Goal: Information Seeking & Learning: Learn about a topic

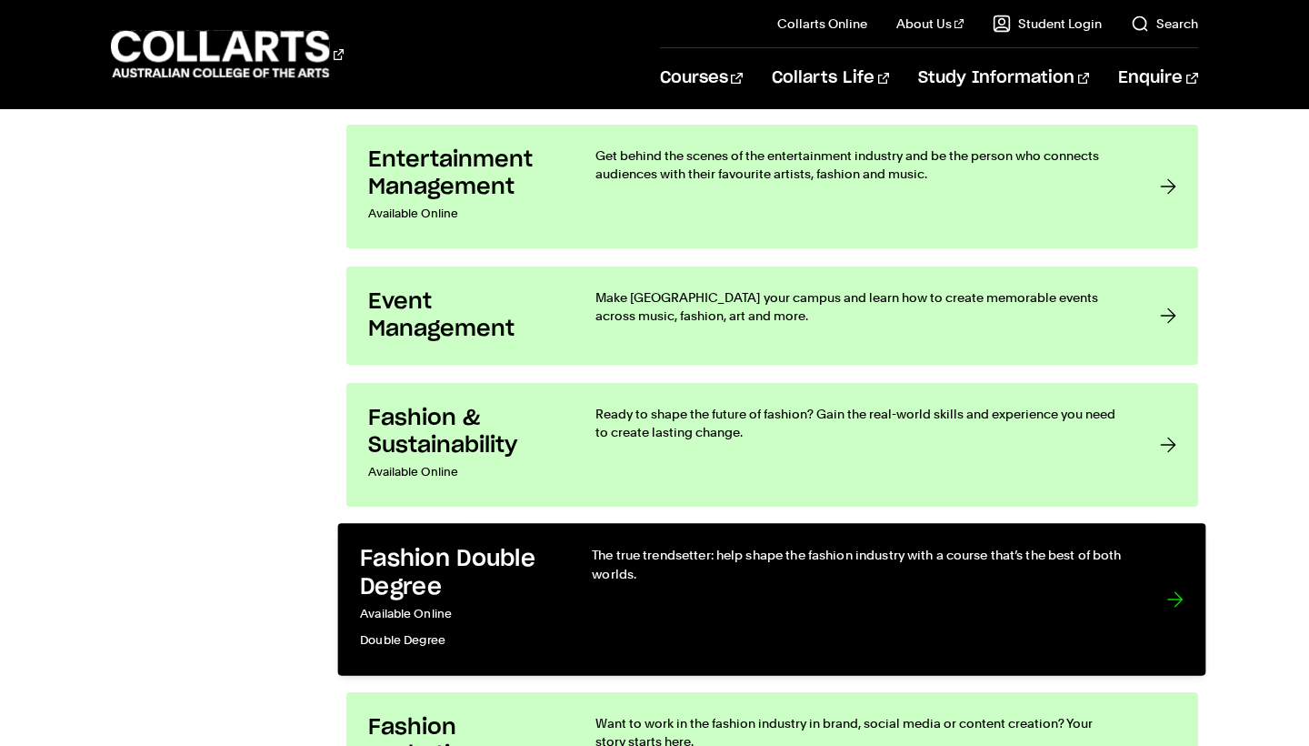
scroll to position [1976, 0]
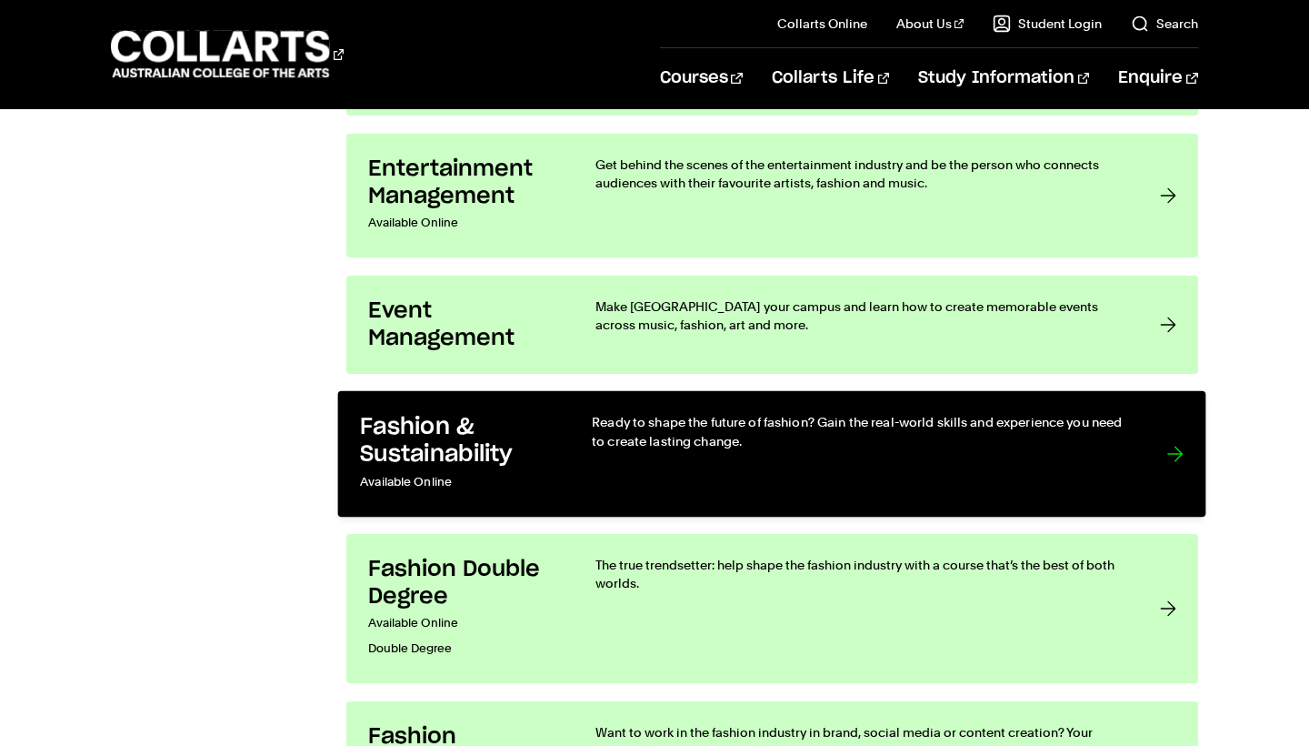
click at [586, 433] on link "Fashion & Sustainability Available Online Ready to shape the future of fashion?…" at bounding box center [772, 454] width 868 height 126
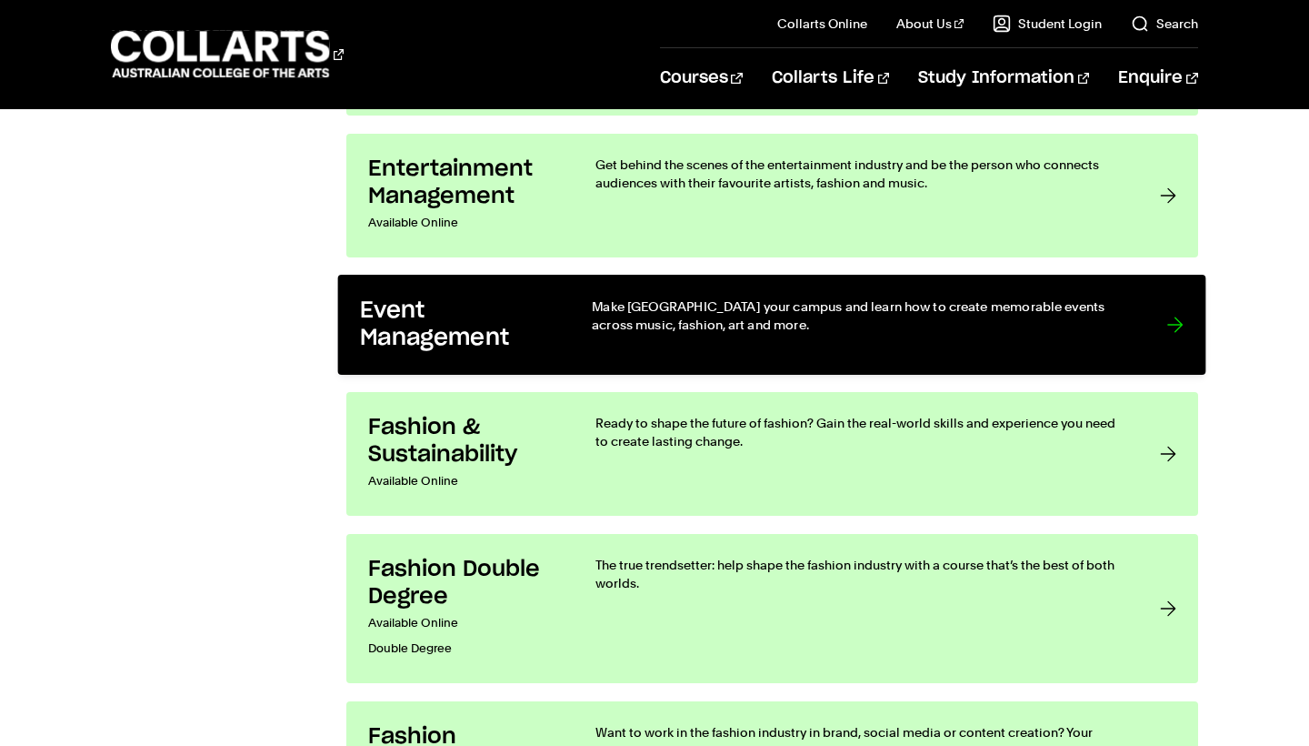
click at [578, 325] on link "Event Management Make [GEOGRAPHIC_DATA] your campus and learn how to create mem…" at bounding box center [772, 325] width 868 height 100
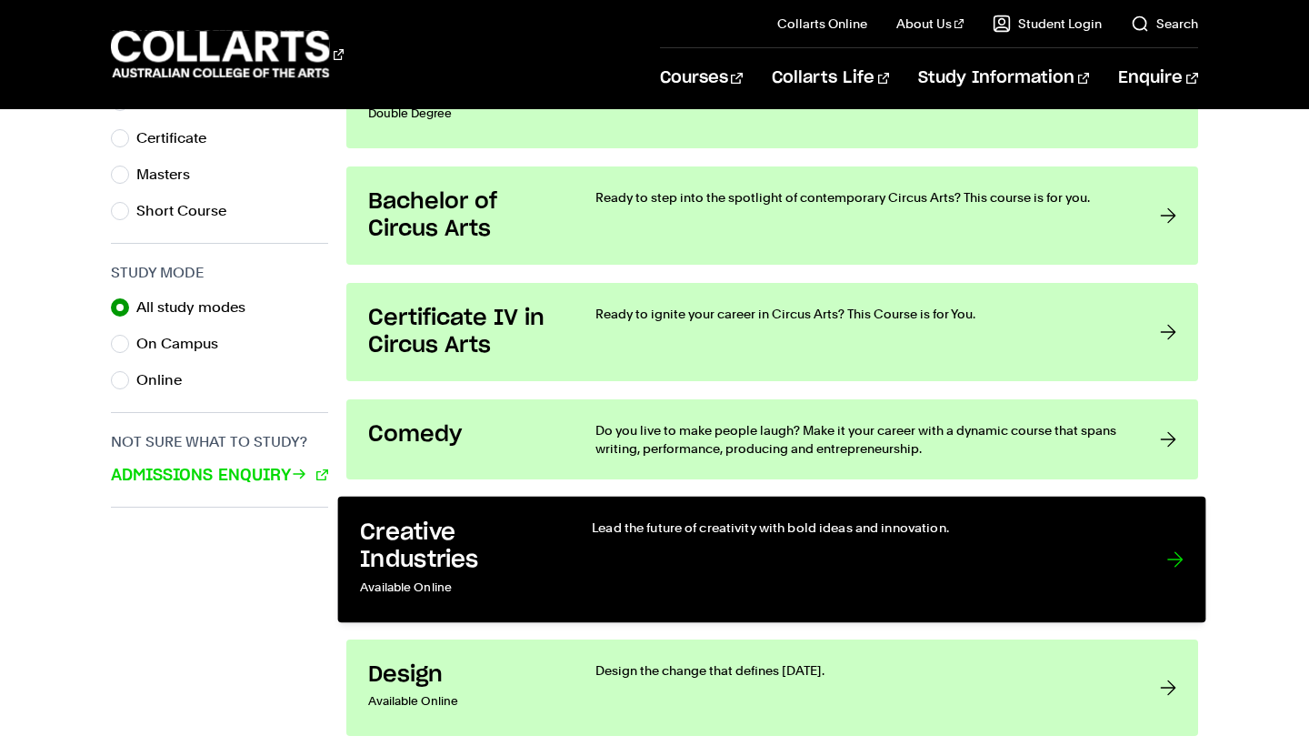
scroll to position [1086, 0]
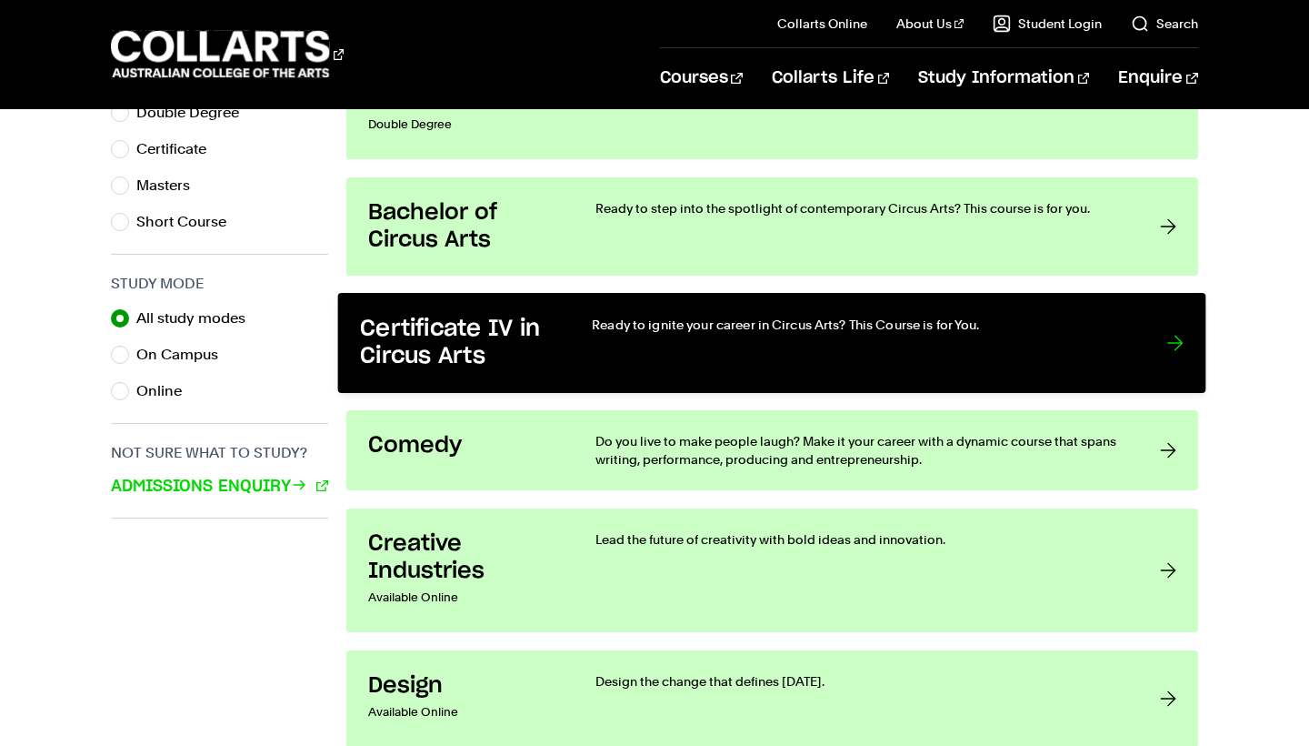
click at [626, 314] on link "Certificate IV in Circus Arts Ready to ignite your career in Circus Arts? This …" at bounding box center [772, 343] width 868 height 100
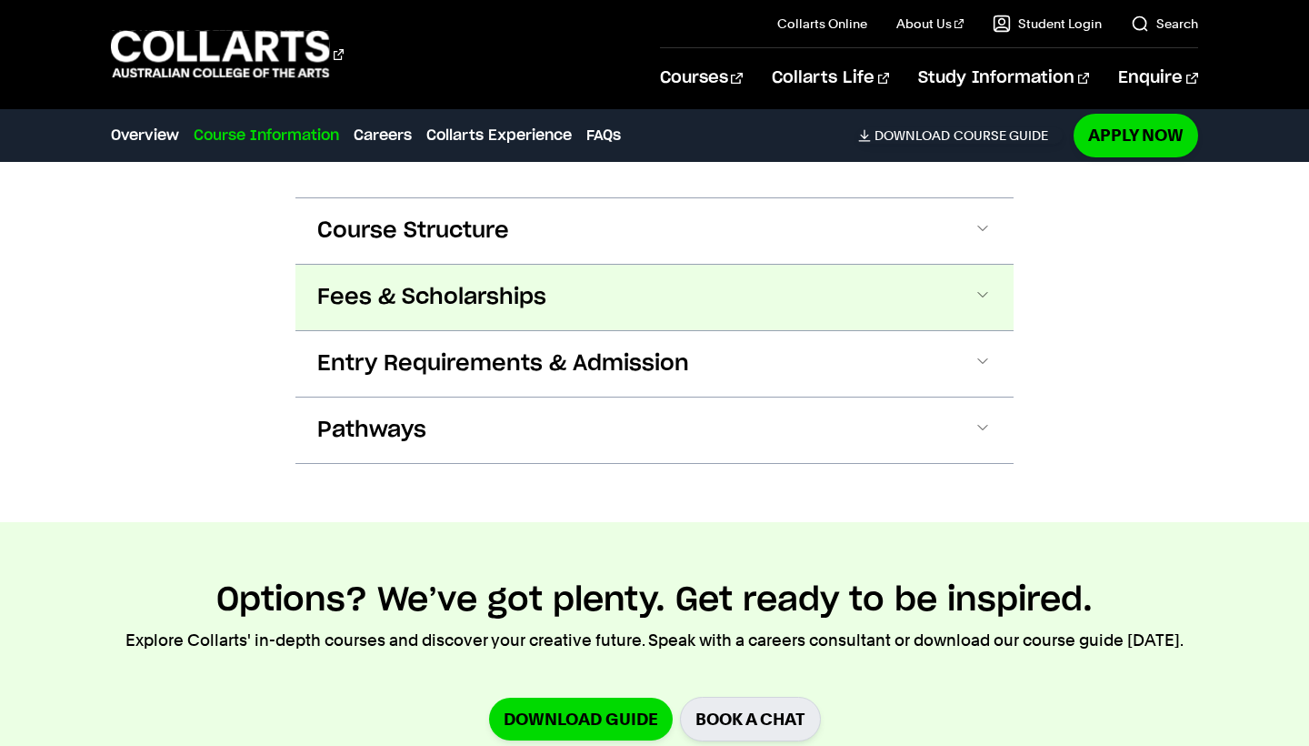
click at [616, 305] on button "Fees & Scholarships" at bounding box center [654, 297] width 718 height 65
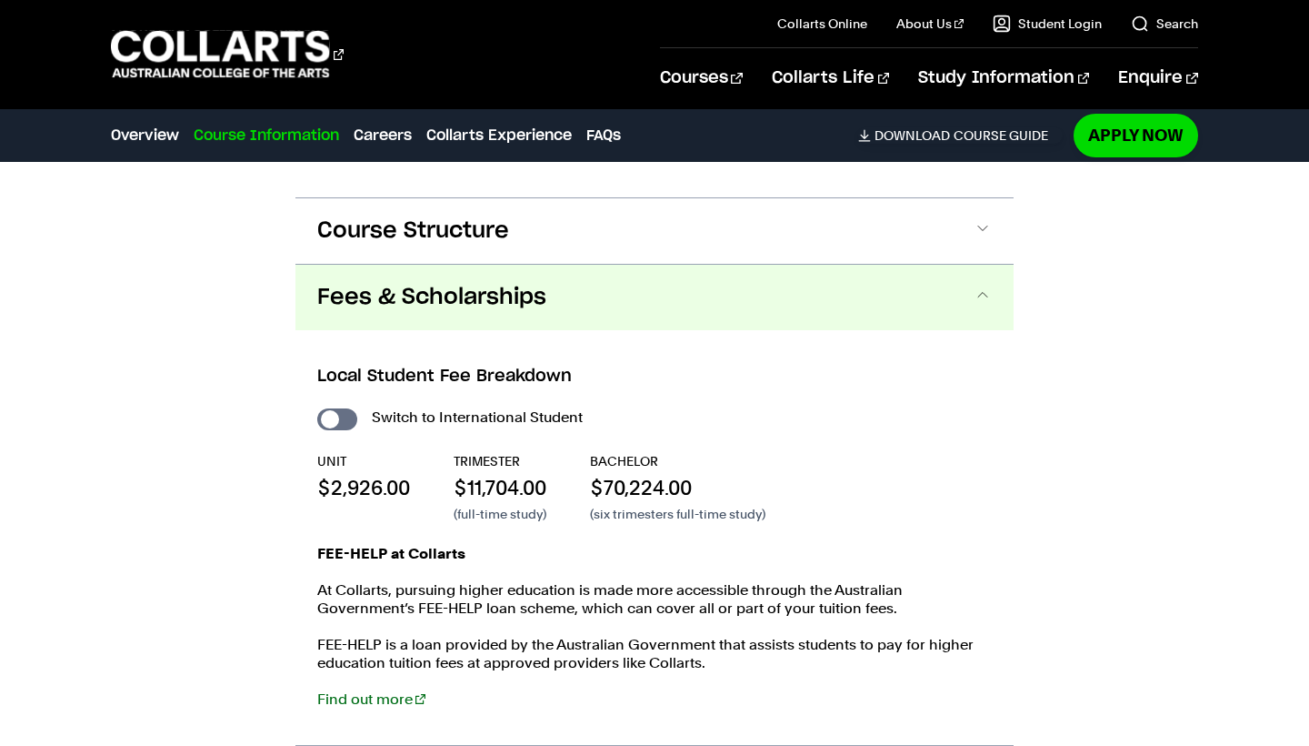
scroll to position [1977, 0]
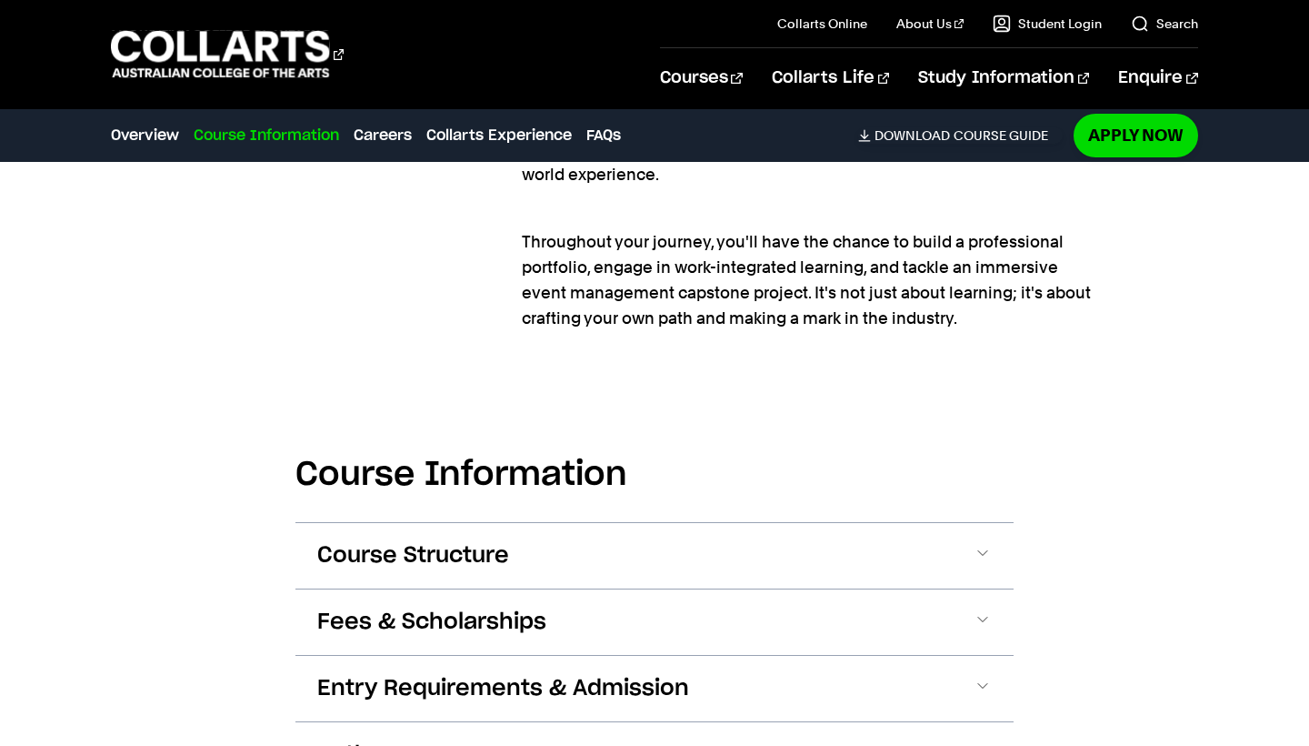
scroll to position [1781, 0]
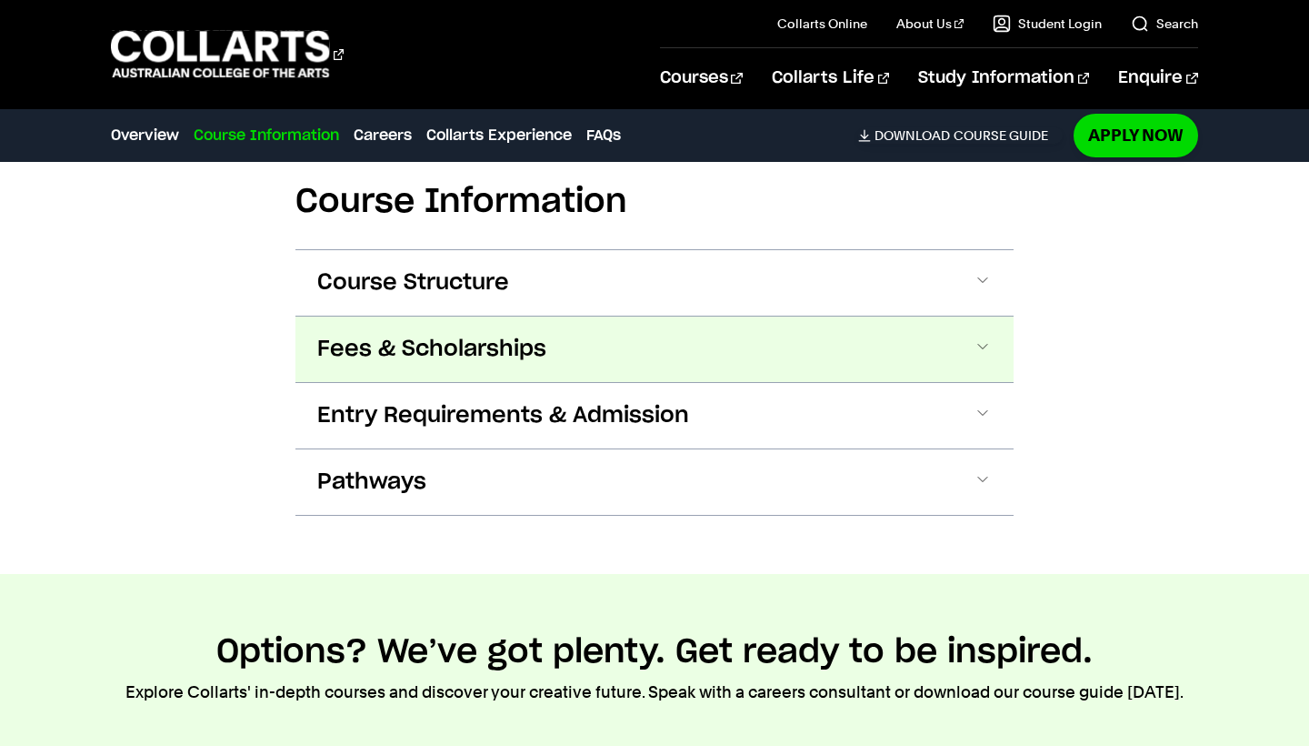
click at [537, 355] on span "Fees & Scholarships" at bounding box center [431, 349] width 229 height 29
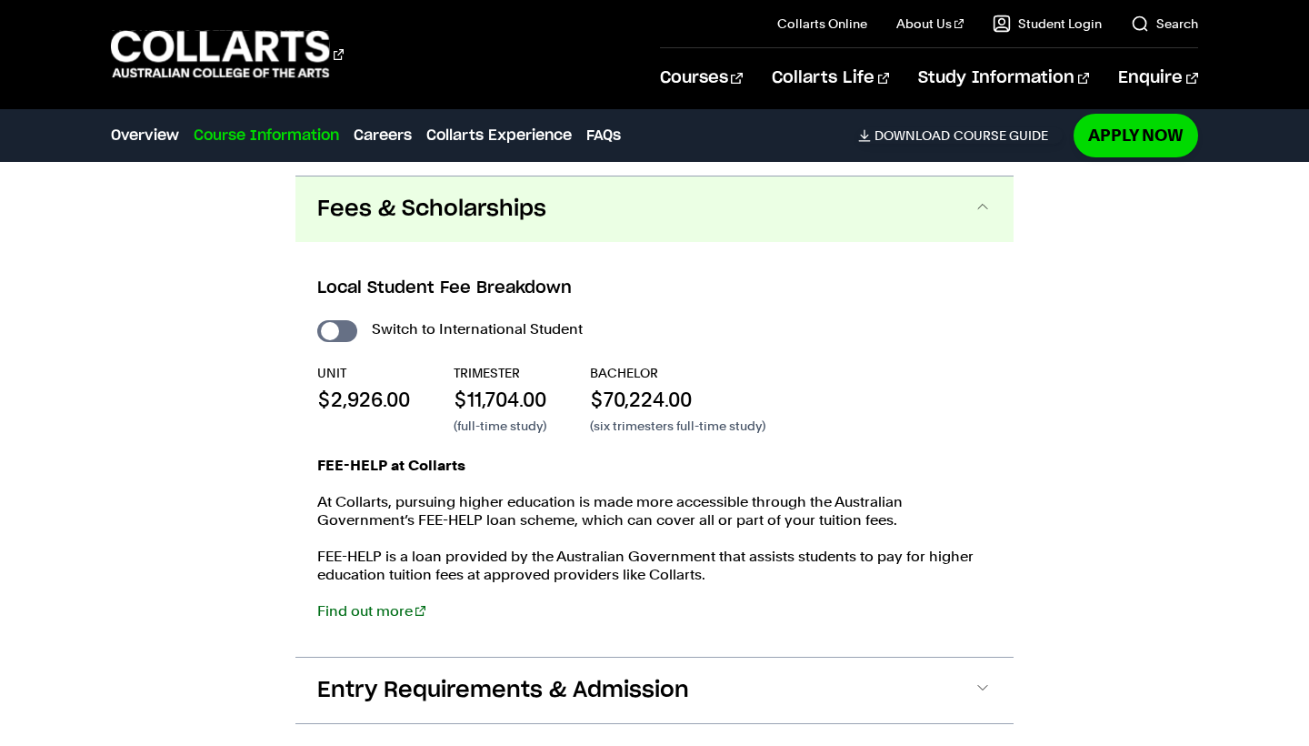
scroll to position [2087, 0]
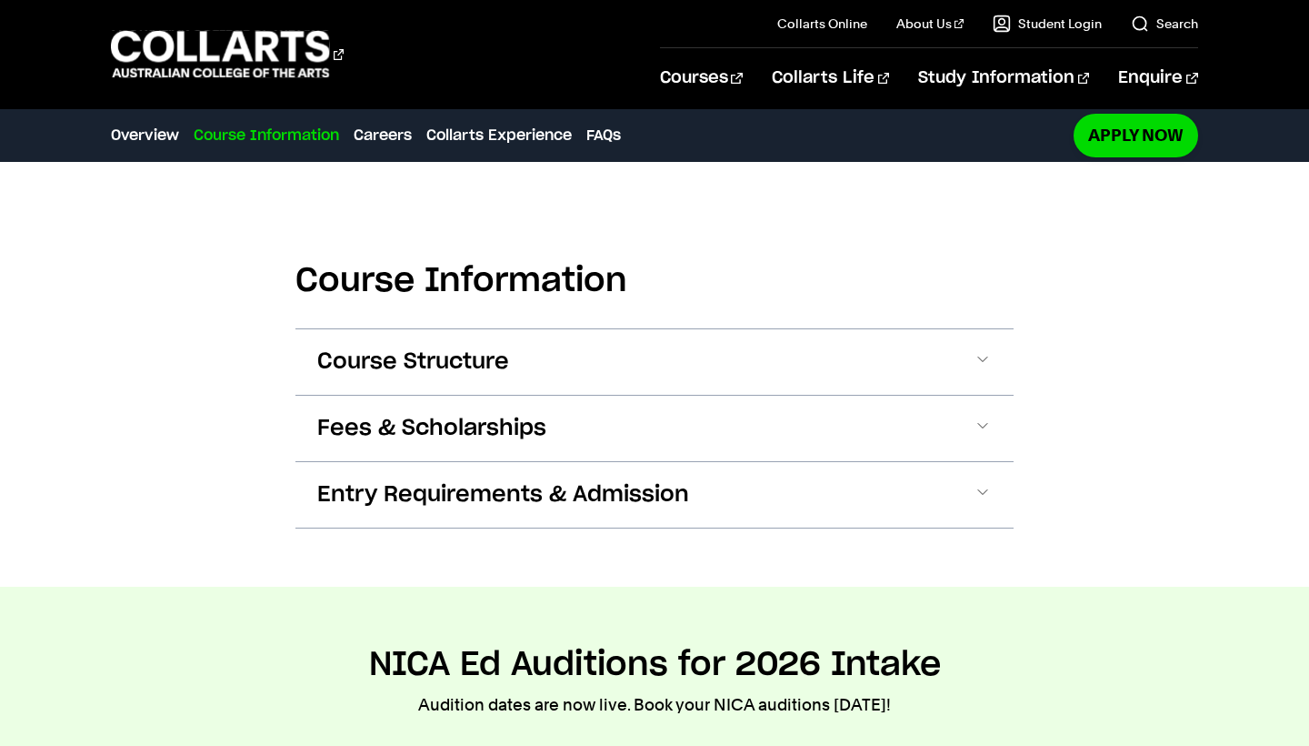
click at [616, 410] on button "Fees & Scholarships" at bounding box center [654, 427] width 718 height 65
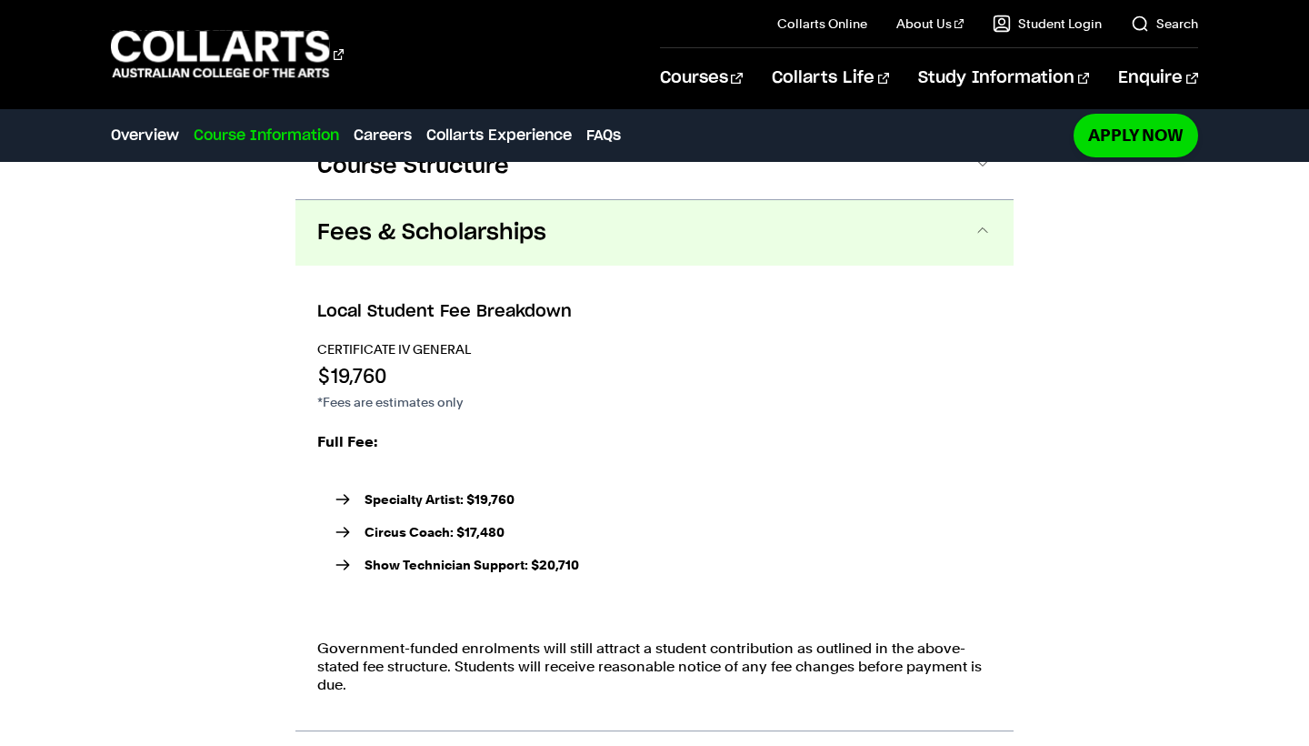
scroll to position [2500, 0]
